Goal: Task Accomplishment & Management: Manage account settings

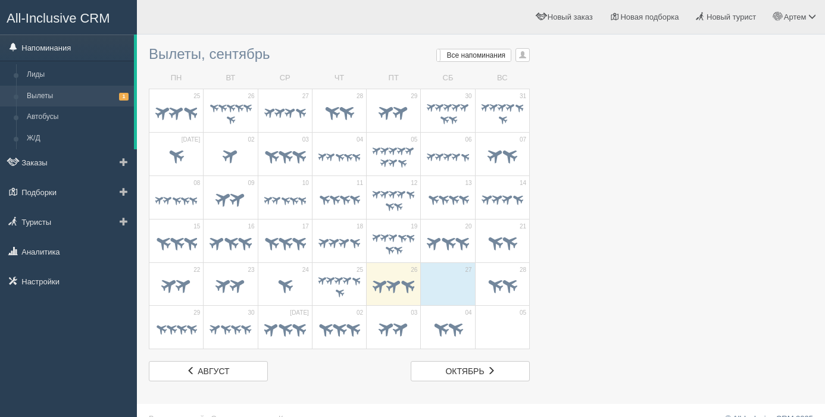
click at [40, 51] on link "Напоминания" at bounding box center [67, 48] width 134 height 26
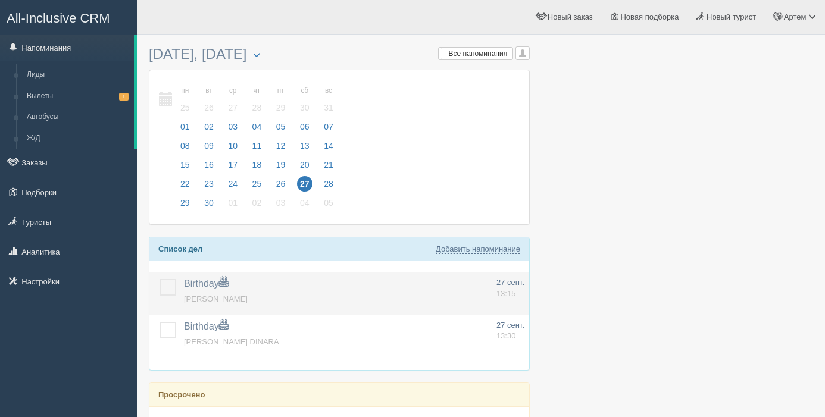
drag, startPoint x: 173, startPoint y: 293, endPoint x: 173, endPoint y: 301, distance: 7.8
click at [160, 279] on label at bounding box center [160, 279] width 0 height 0
click at [0, 0] on input "checkbox" at bounding box center [0, 0] width 0 height 0
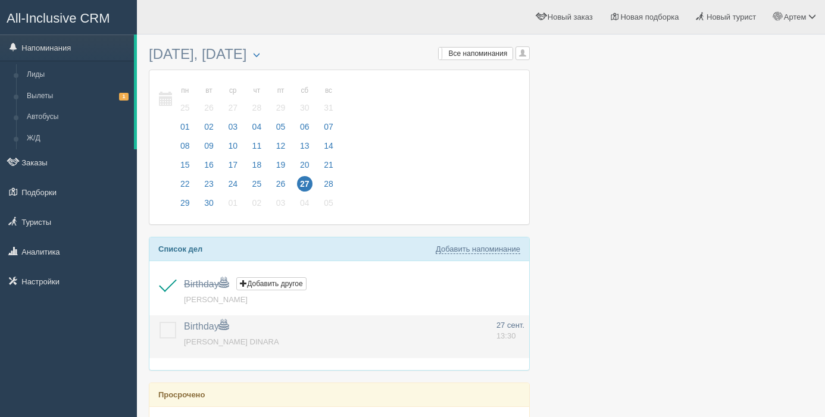
click at [160, 322] on label at bounding box center [160, 322] width 0 height 0
click at [0, 0] on input "checkbox" at bounding box center [0, 0] width 0 height 0
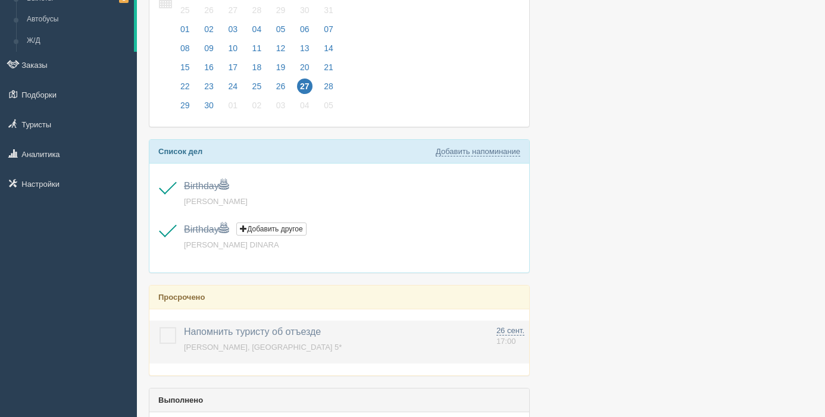
scroll to position [117, 0]
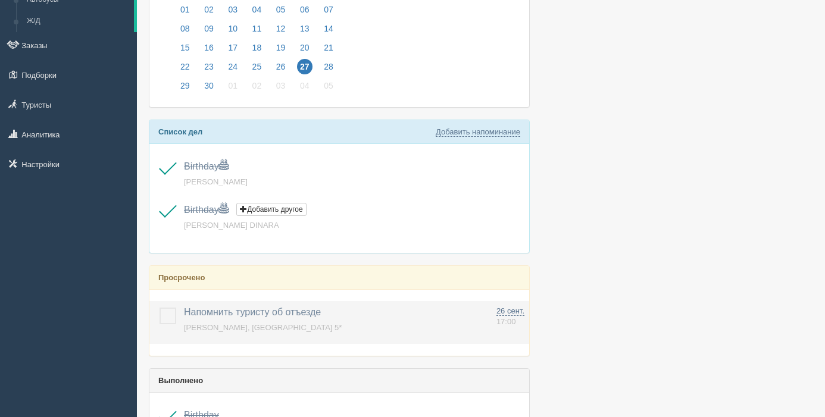
click at [160, 308] on label at bounding box center [160, 308] width 0 height 0
click at [0, 0] on input "checkbox" at bounding box center [0, 0] width 0 height 0
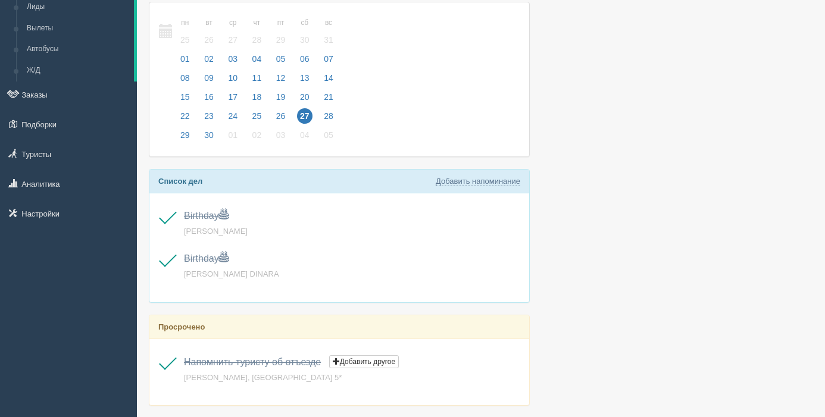
scroll to position [0, 0]
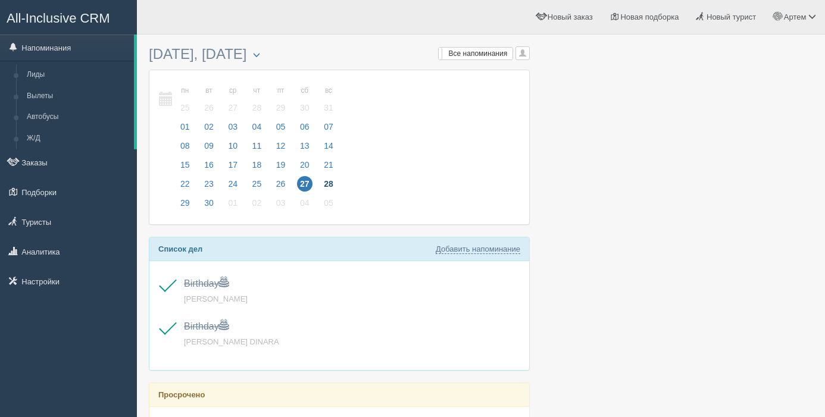
click at [331, 182] on span "28" at bounding box center [328, 183] width 15 height 15
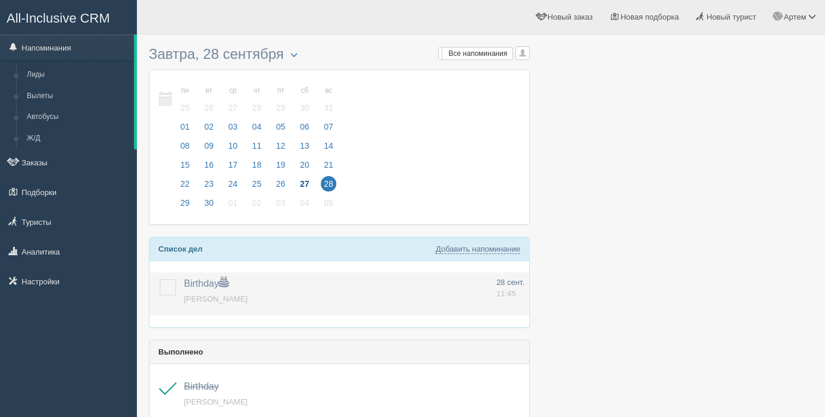
click at [160, 279] on label at bounding box center [160, 279] width 0 height 0
click at [0, 0] on input "checkbox" at bounding box center [0, 0] width 0 height 0
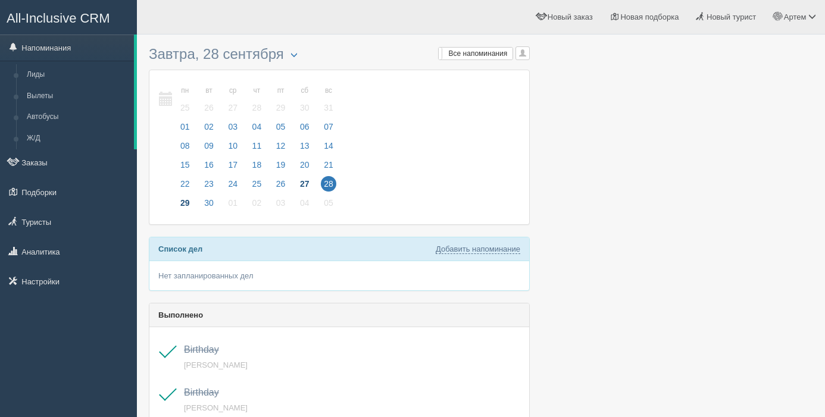
click at [185, 203] on span "29" at bounding box center [184, 202] width 15 height 15
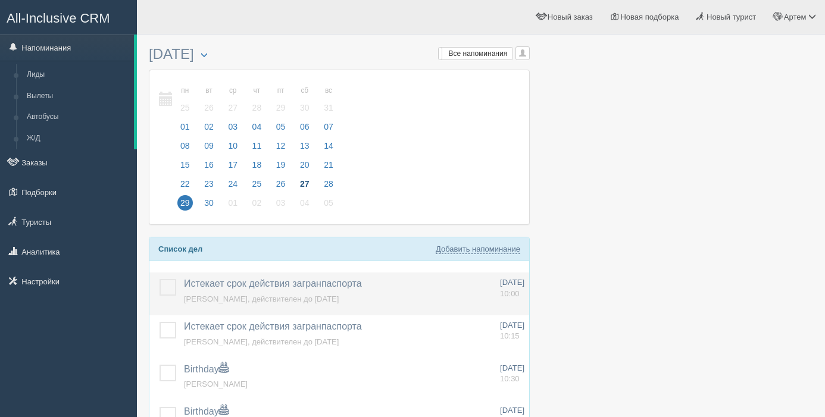
scroll to position [90, 0]
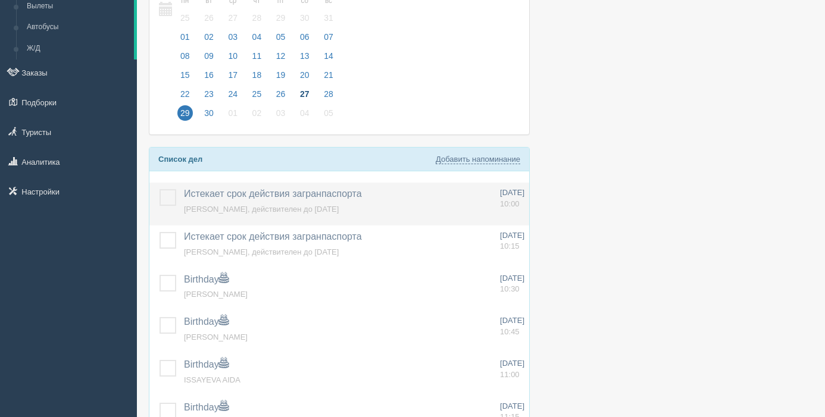
click at [160, 189] on label at bounding box center [160, 189] width 0 height 0
click at [0, 0] on input "checkbox" at bounding box center [0, 0] width 0 height 0
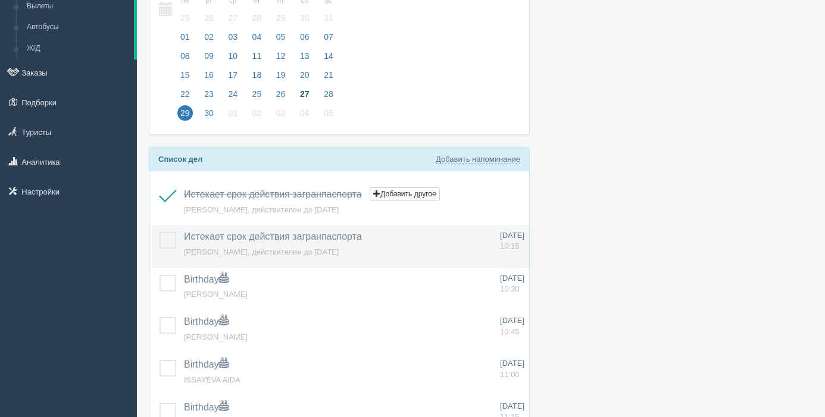
click at [160, 232] on label at bounding box center [160, 232] width 0 height 0
click at [0, 0] on input "checkbox" at bounding box center [0, 0] width 0 height 0
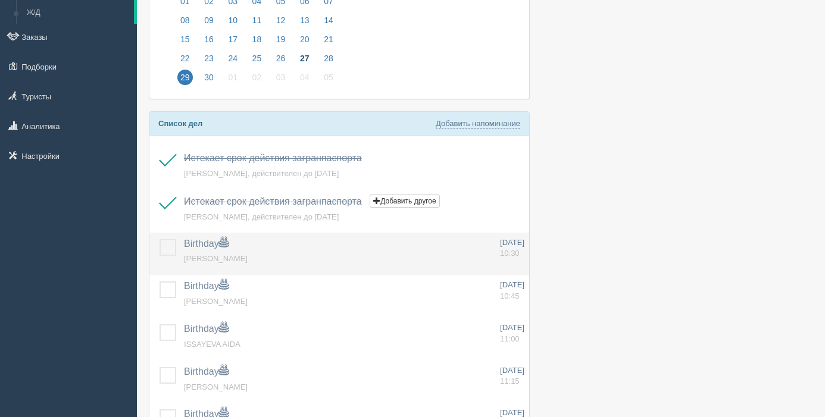
click at [160, 239] on label at bounding box center [160, 239] width 0 height 0
click at [0, 0] on input "checkbox" at bounding box center [0, 0] width 0 height 0
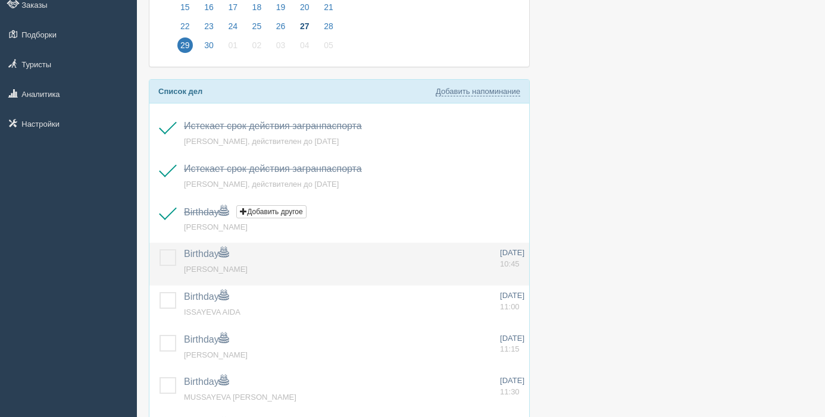
click at [160, 250] on label at bounding box center [160, 250] width 0 height 0
click at [0, 0] on input "checkbox" at bounding box center [0, 0] width 0 height 0
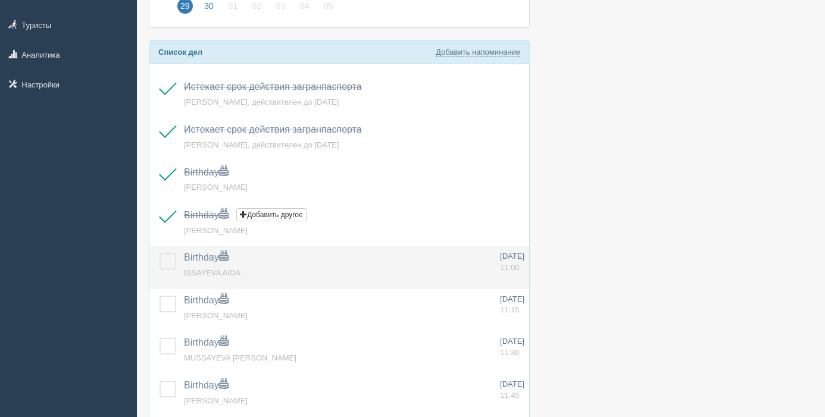
click at [160, 253] on label at bounding box center [160, 253] width 0 height 0
click at [0, 0] on input "checkbox" at bounding box center [0, 0] width 0 height 0
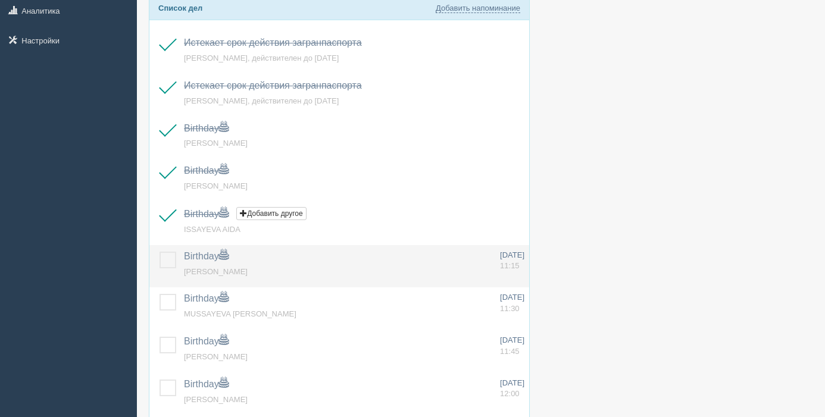
click at [160, 252] on label at bounding box center [160, 252] width 0 height 0
click at [0, 0] on input "checkbox" at bounding box center [0, 0] width 0 height 0
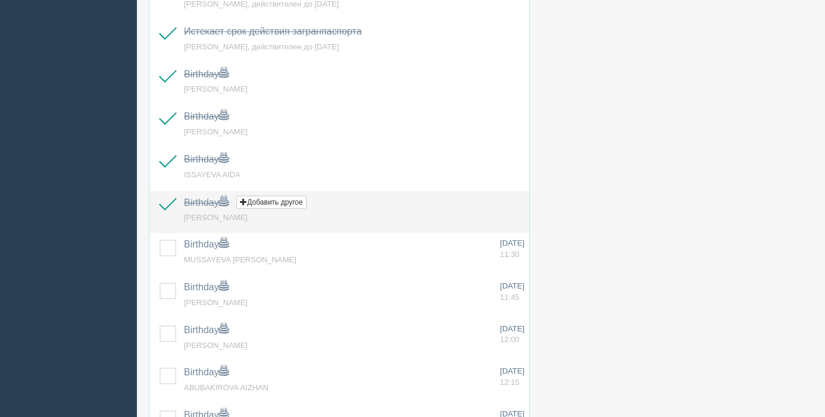
scroll to position [297, 0]
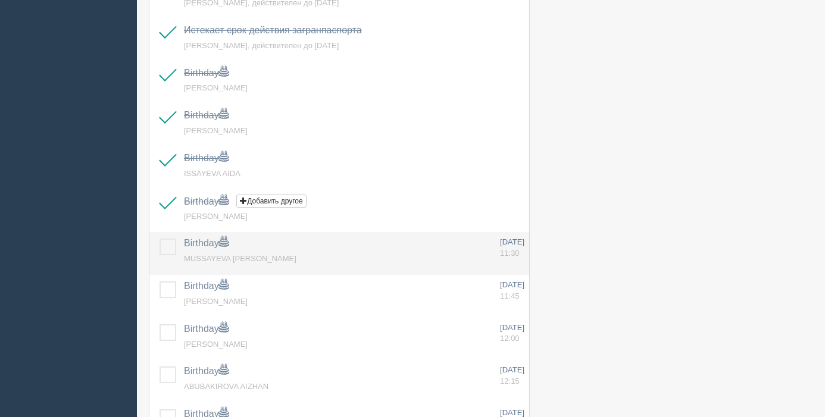
click at [160, 239] on label at bounding box center [160, 239] width 0 height 0
click at [0, 0] on input "checkbox" at bounding box center [0, 0] width 0 height 0
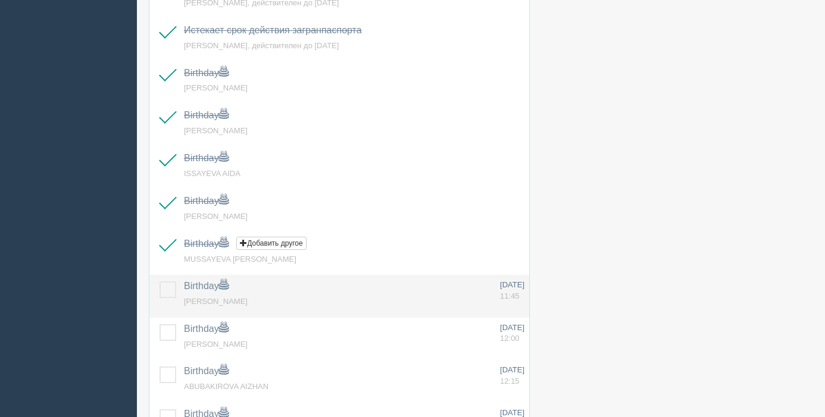
click at [160, 282] on label at bounding box center [160, 282] width 0 height 0
click at [0, 0] on input "checkbox" at bounding box center [0, 0] width 0 height 0
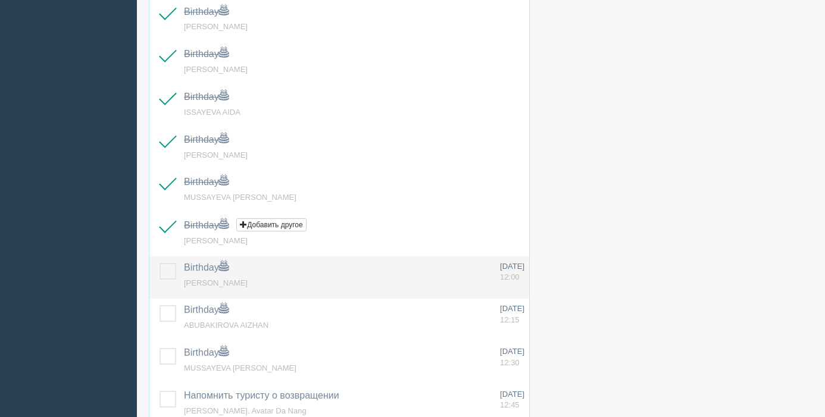
click at [160, 263] on label at bounding box center [160, 263] width 0 height 0
click at [0, 0] on input "checkbox" at bounding box center [0, 0] width 0 height 0
click at [160, 261] on label at bounding box center [160, 261] width 0 height 0
click at [0, 0] on input "checkbox" at bounding box center [0, 0] width 0 height 0
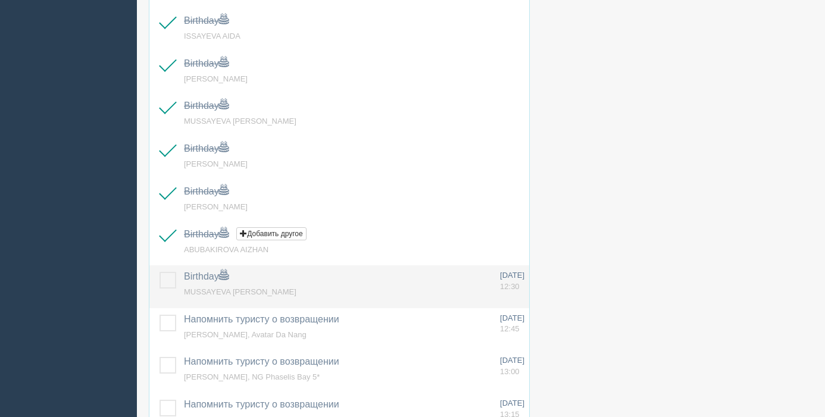
click at [160, 272] on label at bounding box center [160, 272] width 0 height 0
click at [0, 0] on input "checkbox" at bounding box center [0, 0] width 0 height 0
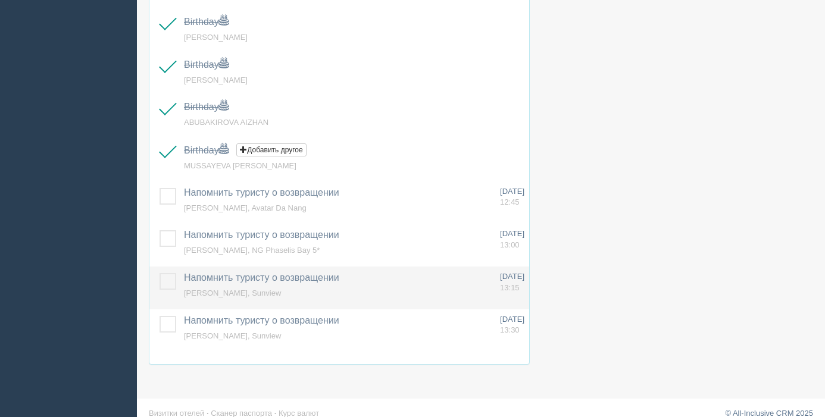
scroll to position [563, 0]
click at [160, 272] on label at bounding box center [160, 272] width 0 height 0
click at [0, 0] on input "checkbox" at bounding box center [0, 0] width 0 height 0
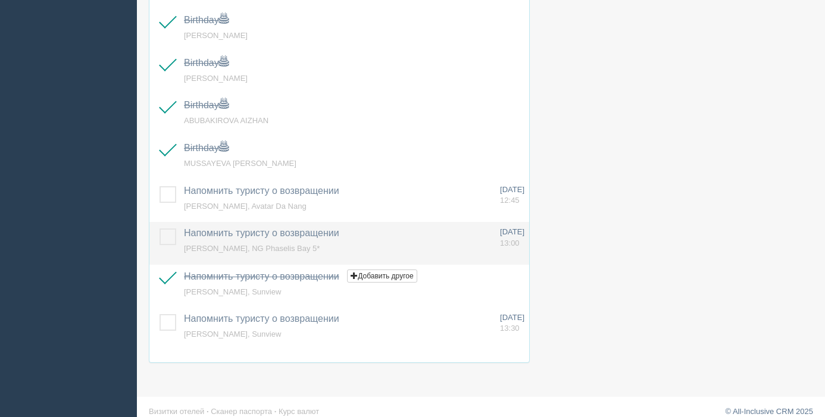
click at [160, 229] on label at bounding box center [160, 229] width 0 height 0
click at [0, 0] on input "checkbox" at bounding box center [0, 0] width 0 height 0
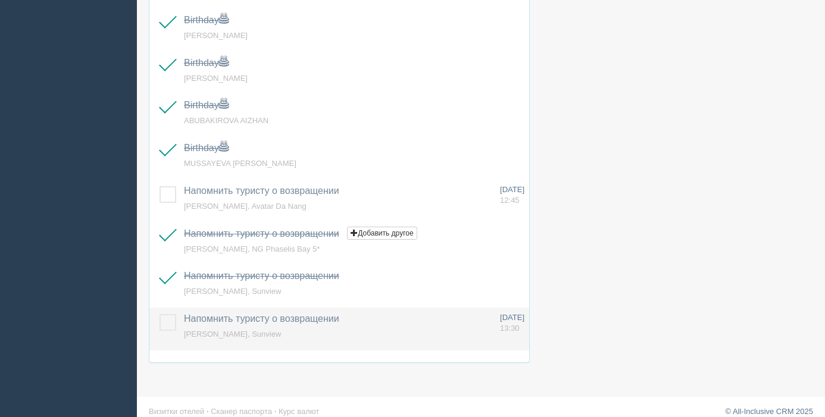
click at [160, 314] on label at bounding box center [160, 314] width 0 height 0
click at [0, 0] on input "checkbox" at bounding box center [0, 0] width 0 height 0
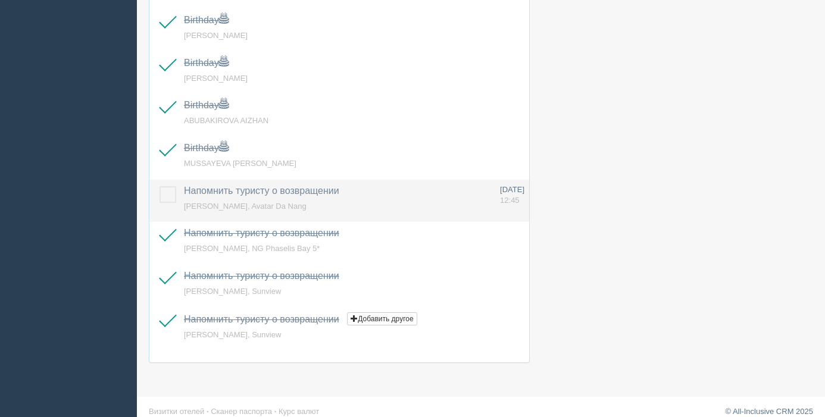
click at [239, 208] on span "[PERSON_NAME], Avatar Da Nang" at bounding box center [245, 206] width 123 height 9
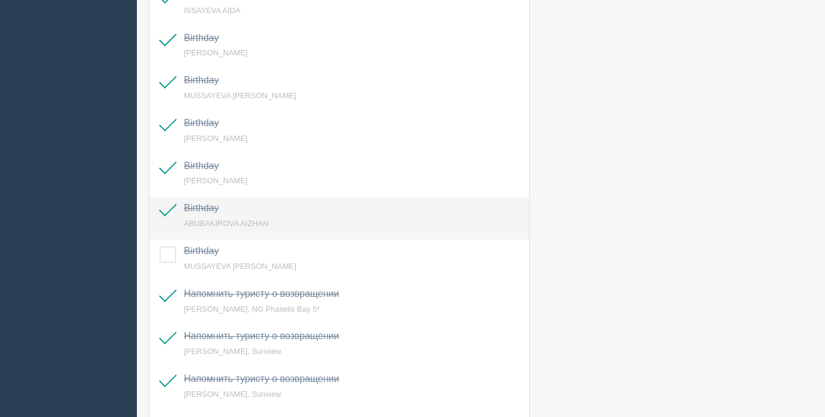
scroll to position [634, 0]
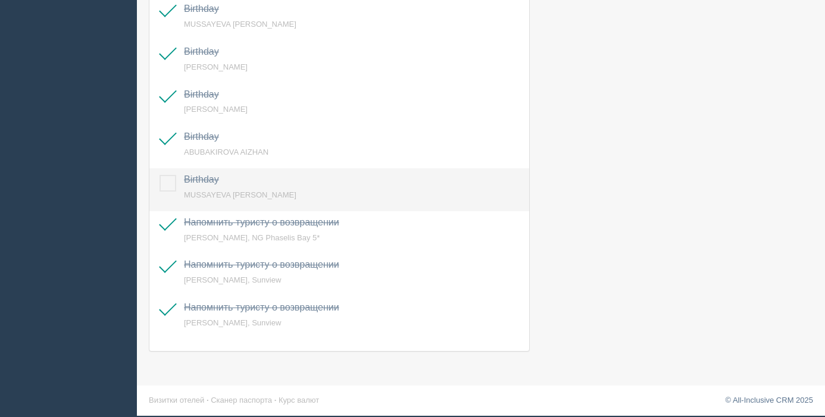
click at [160, 175] on label at bounding box center [160, 175] width 0 height 0
click at [0, 0] on input "checkbox" at bounding box center [0, 0] width 0 height 0
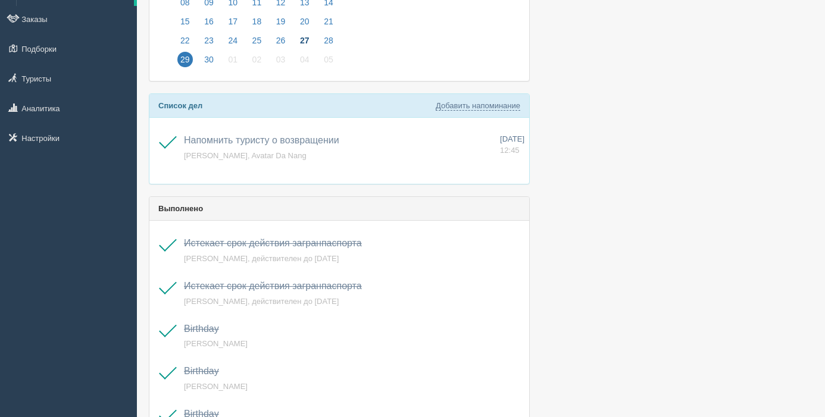
scroll to position [0, 0]
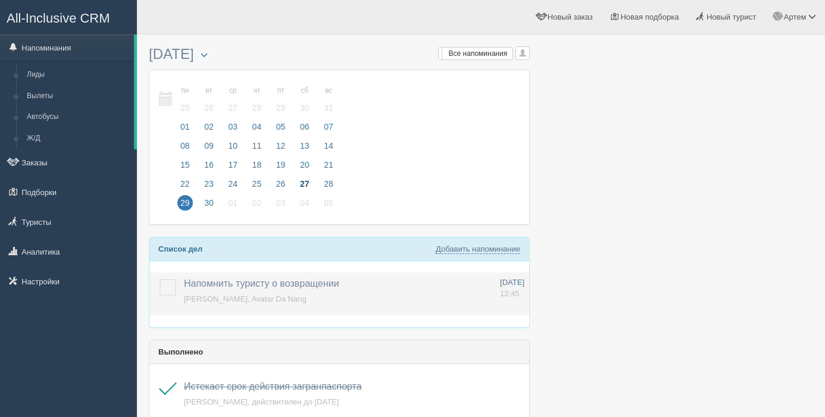
click at [160, 279] on label at bounding box center [160, 279] width 0 height 0
click at [0, 0] on input "checkbox" at bounding box center [0, 0] width 0 height 0
